Goal: Task Accomplishment & Management: Manage account settings

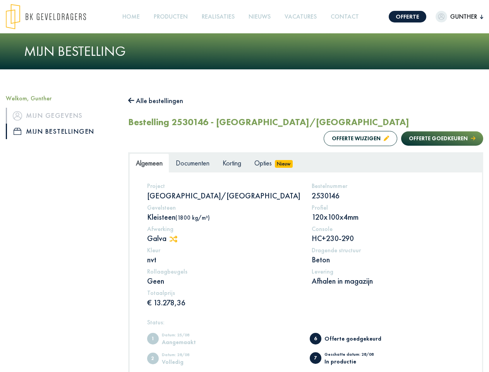
click at [53, 17] on img at bounding box center [46, 17] width 80 height 26
click at [401, 17] on link "Offerte" at bounding box center [408, 17] width 38 height 12
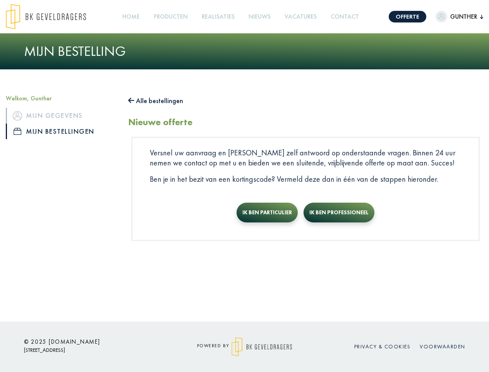
click at [452, 17] on span "Gunther" at bounding box center [464, 16] width 33 height 9
click at [173, 17] on link "Producten +" at bounding box center [171, 16] width 40 height 17
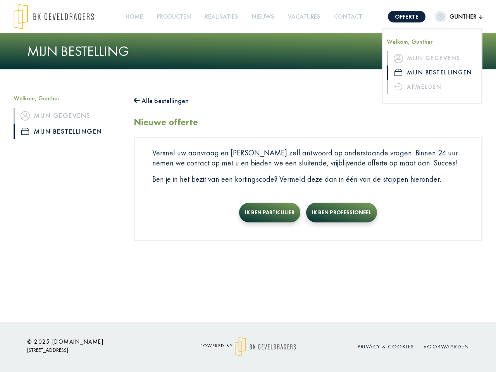
click at [160, 101] on button "Alle bestellingen" at bounding box center [161, 101] width 55 height 12
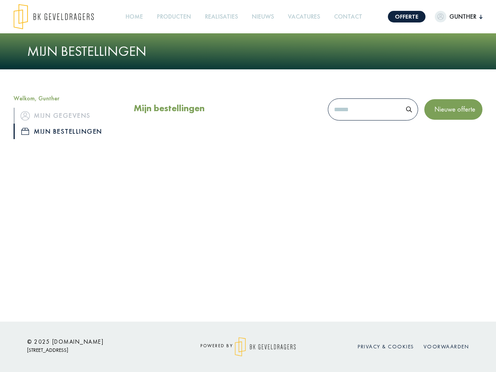
click at [353, 138] on div "Mijn bestellingen Nieuwe offerte" at bounding box center [308, 122] width 360 height 54
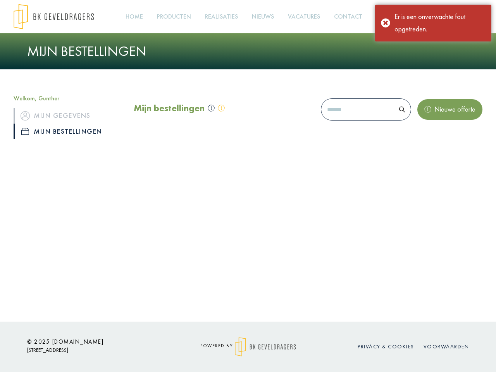
click at [435, 138] on div "Mijn bestellingen Nieuwe offerte" at bounding box center [308, 122] width 360 height 54
click at [177, 239] on div "Offerte Gunther Welkom, Gunther Mijn gegevens Mijn bestellingen Afmelden Home P…" at bounding box center [248, 161] width 496 height 322
